Goal: Check status: Check status

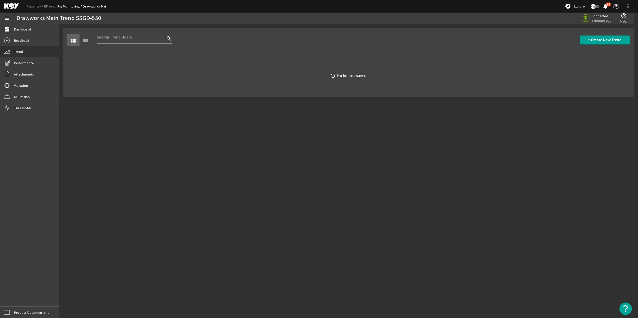
click at [11, 7] on mat-icon at bounding box center [15, 6] width 23 height 6
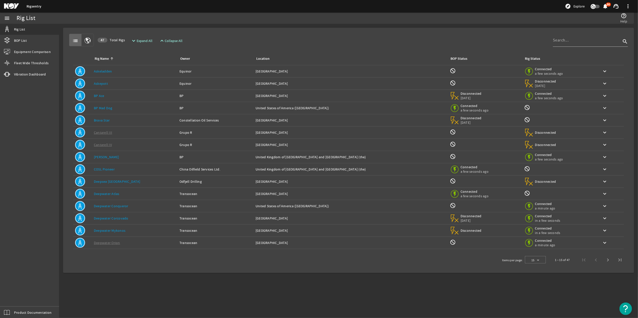
click at [256, 97] on div "Location: Azerbaijan" at bounding box center [351, 95] width 190 height 5
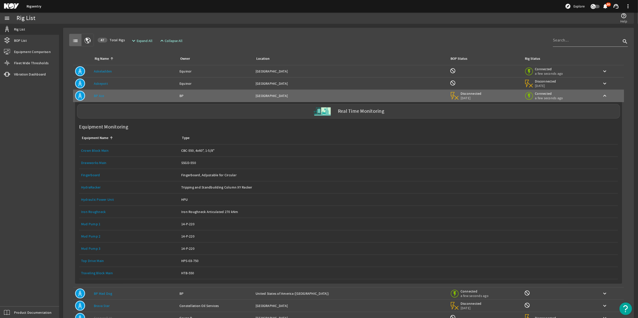
click at [100, 263] on link "Top Drive Main" at bounding box center [92, 261] width 23 height 5
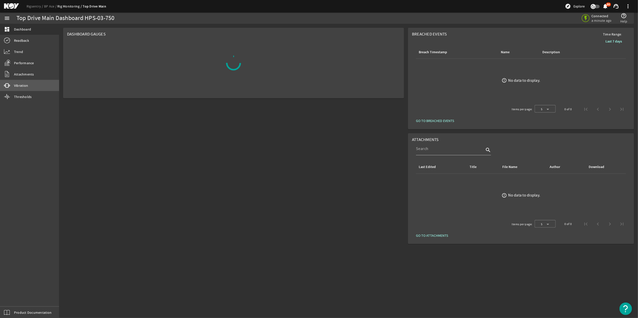
click at [40, 83] on link "vibration Vibration" at bounding box center [29, 85] width 59 height 11
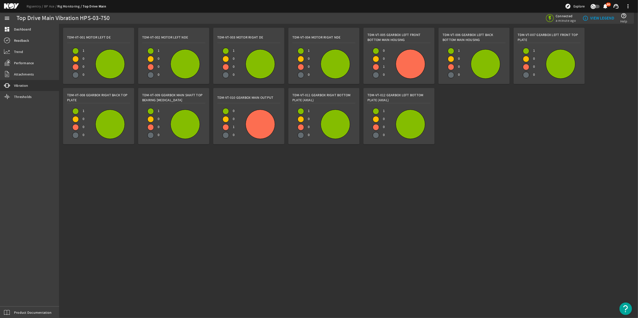
click at [416, 67] on div at bounding box center [410, 64] width 29 height 29
click at [415, 67] on div at bounding box center [410, 64] width 29 height 29
click at [259, 131] on div at bounding box center [260, 124] width 29 height 29
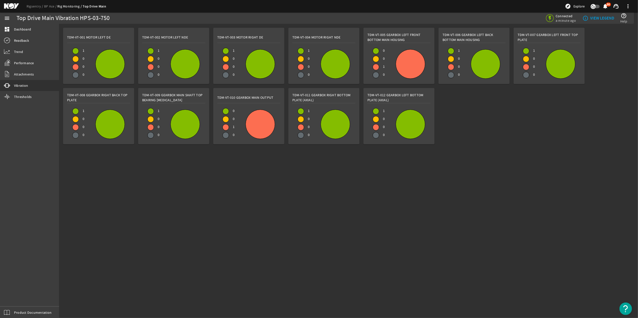
click at [225, 118] on div at bounding box center [226, 119] width 6 height 6
click at [225, 129] on div at bounding box center [226, 127] width 6 height 6
click at [250, 127] on div at bounding box center [260, 124] width 29 height 29
click at [421, 57] on div at bounding box center [410, 64] width 29 height 29
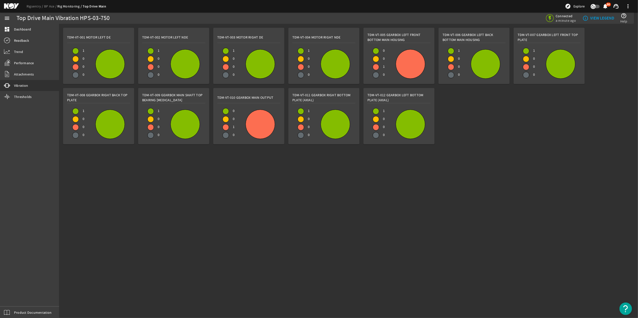
click at [421, 57] on div at bounding box center [410, 64] width 29 height 29
click at [532, 106] on div "TDM-VT-001 Motor Left DE 1 0 0 0 TDM-VT-002 Motor Left NDE 1 0 0 0 TDM-VT-003 M…" at bounding box center [348, 84] width 579 height 121
